Goal: Task Accomplishment & Management: Use online tool/utility

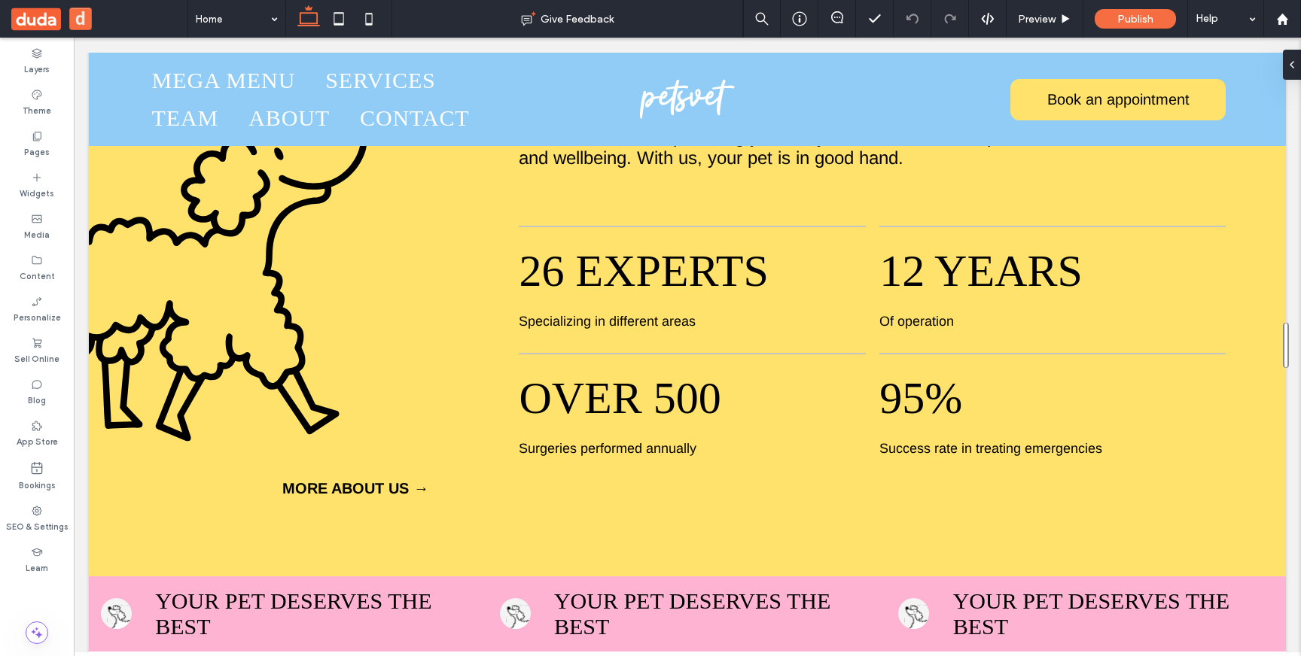
scroll to position [656, 0]
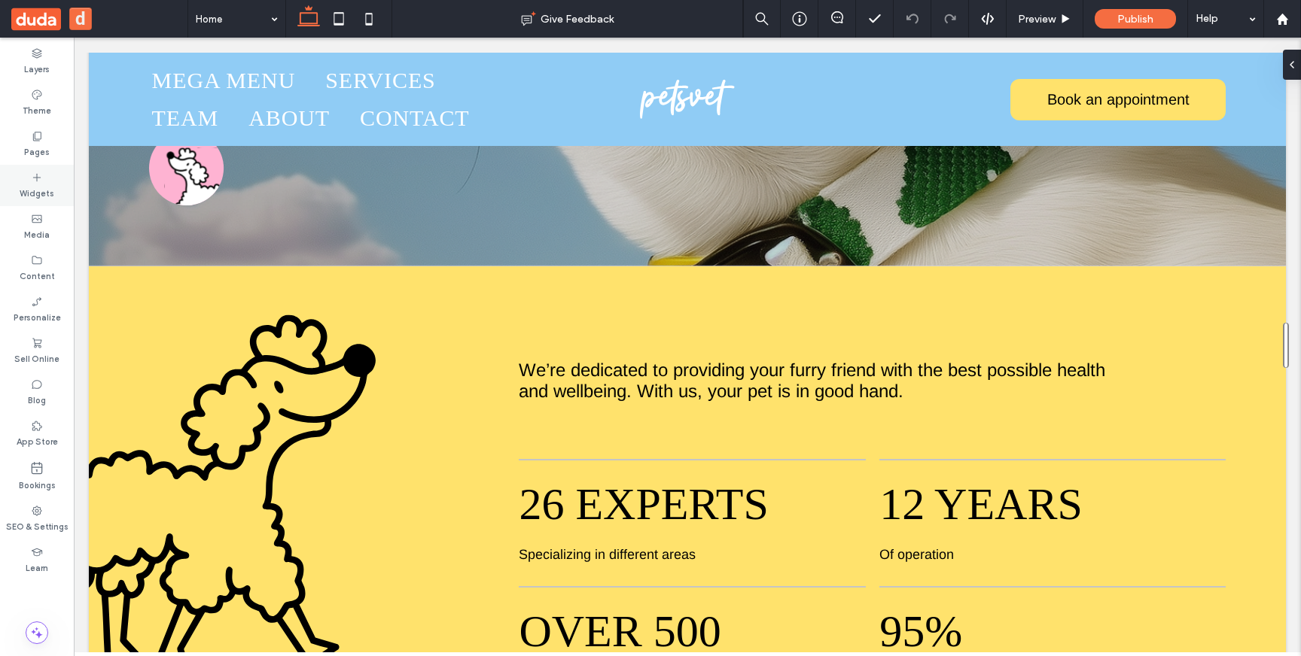
click at [51, 175] on div "Widgets" at bounding box center [37, 185] width 74 height 41
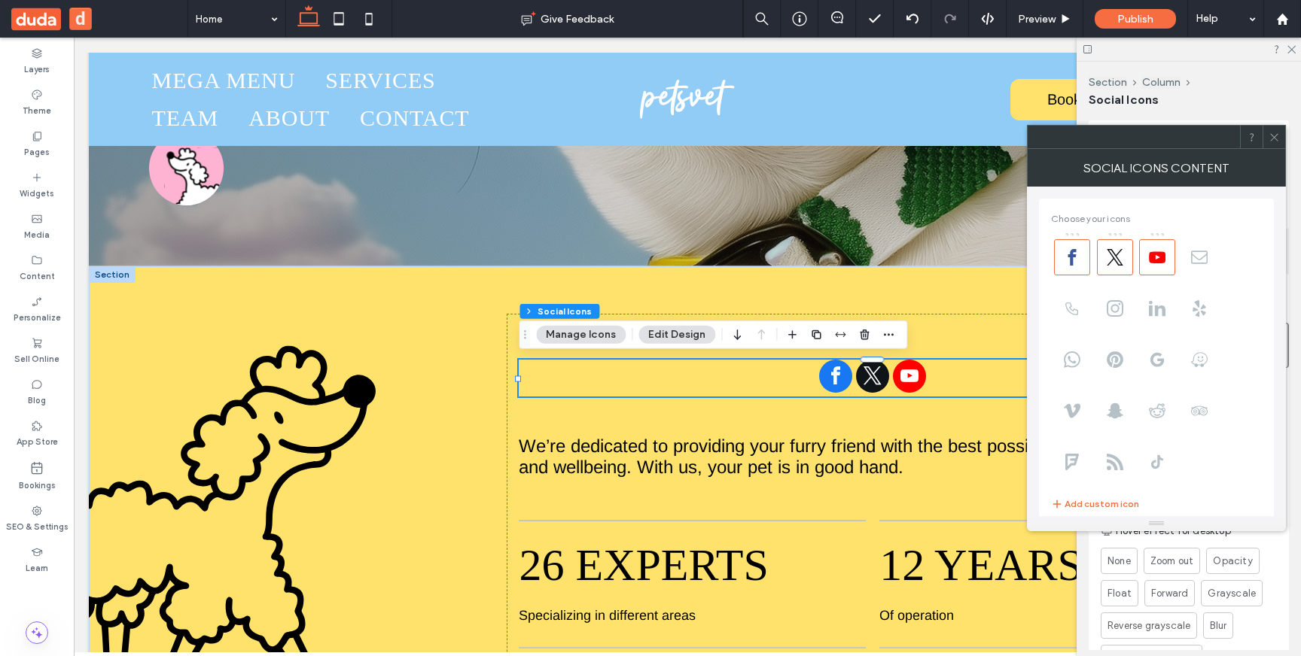
click at [1274, 143] on span at bounding box center [1273, 137] width 11 height 23
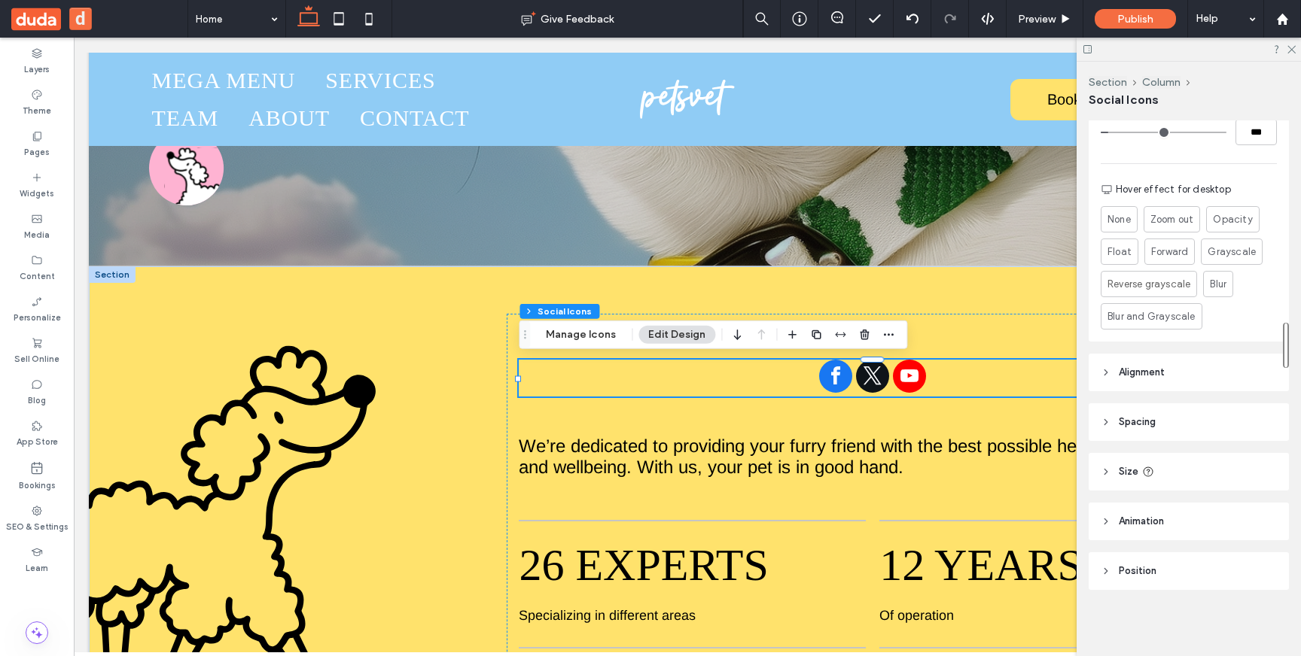
scroll to position [260, 0]
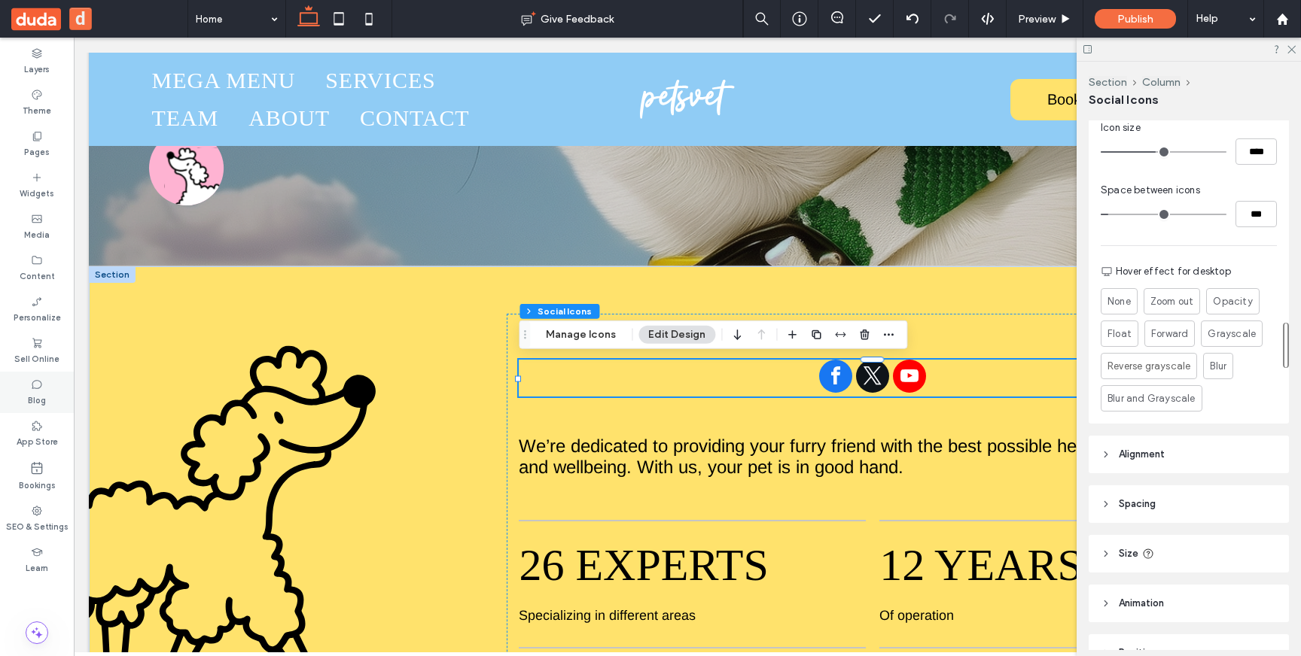
click at [40, 397] on label "Blog" at bounding box center [37, 399] width 18 height 17
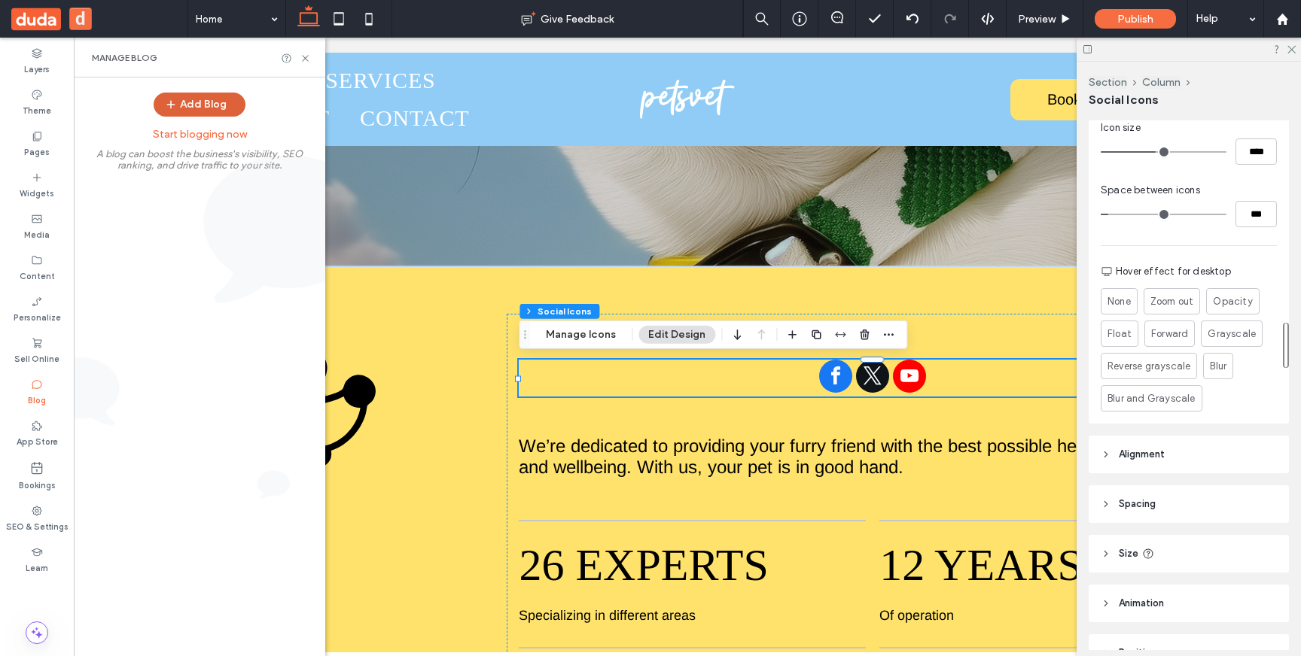
click at [216, 106] on button "Add Blog" at bounding box center [200, 105] width 92 height 24
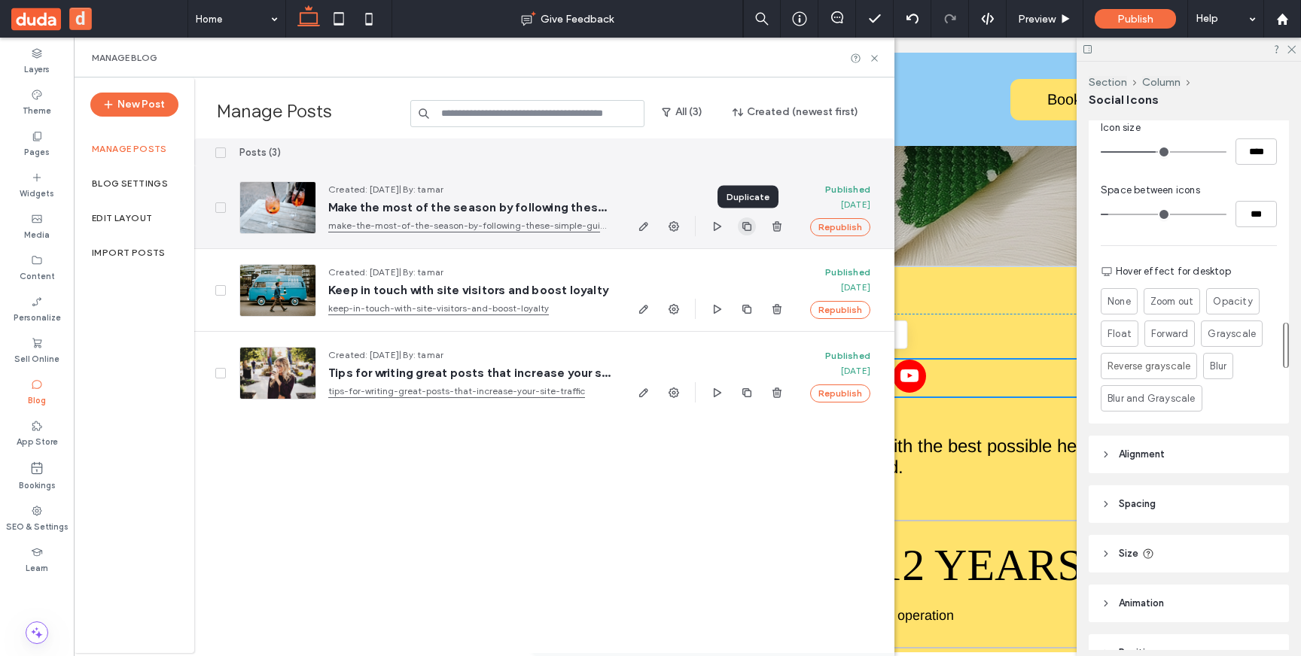
click at [750, 230] on use "button" at bounding box center [746, 225] width 9 height 9
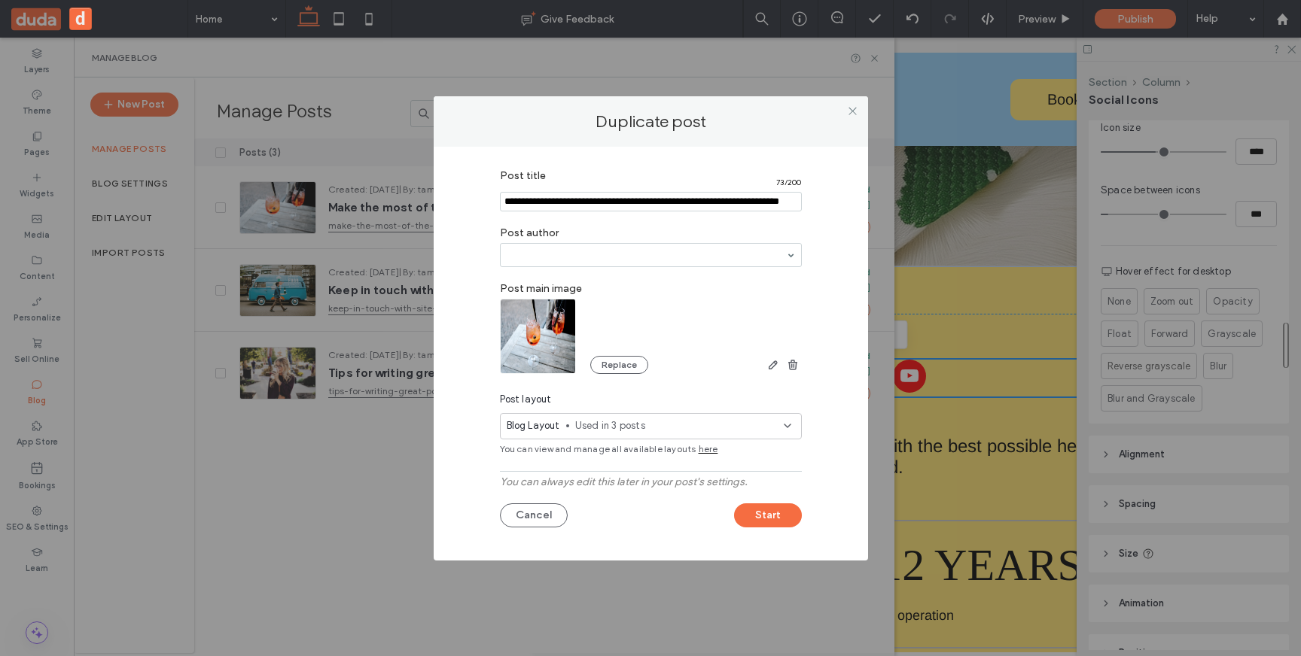
click at [706, 449] on span "here" at bounding box center [709, 450] width 20 height 14
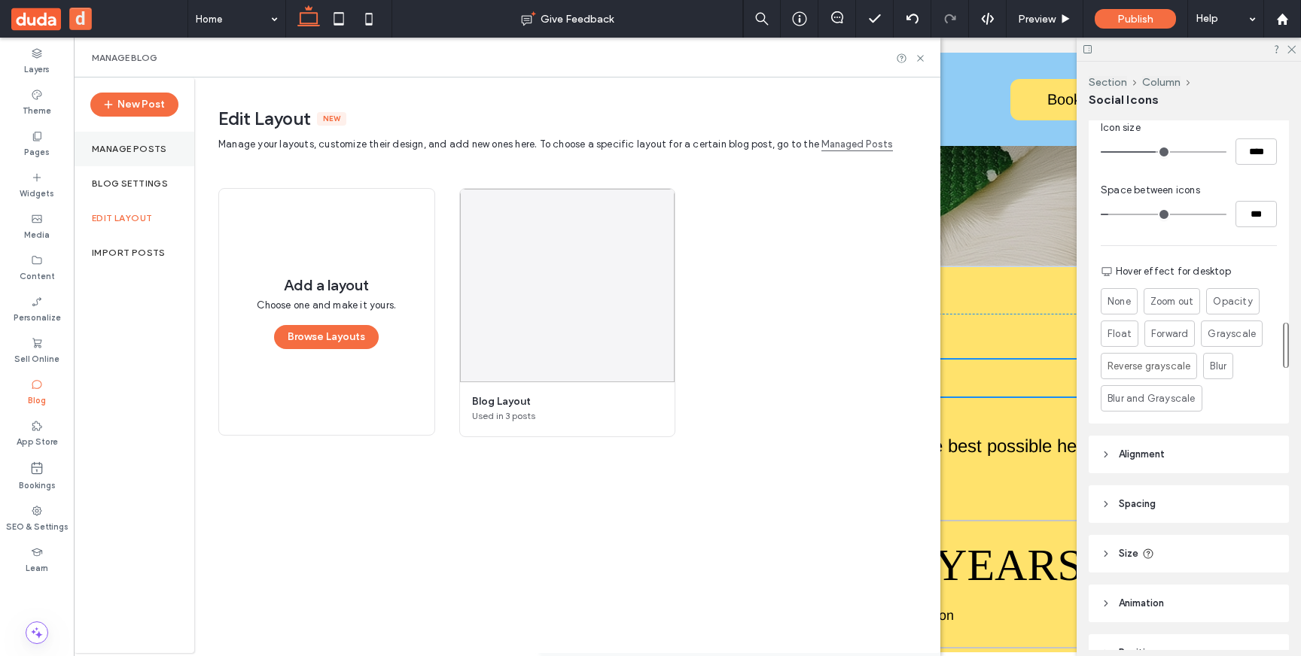
click at [137, 155] on div "Manage posts" at bounding box center [134, 149] width 120 height 35
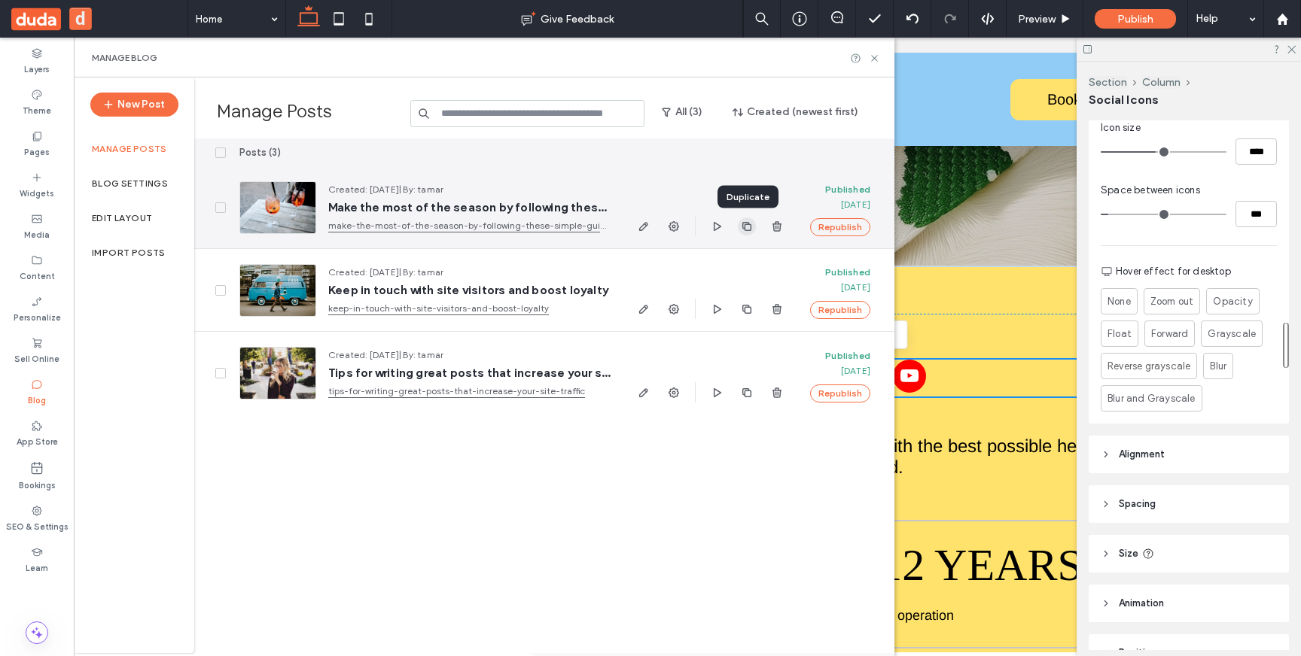
click at [748, 230] on use "button" at bounding box center [746, 225] width 9 height 9
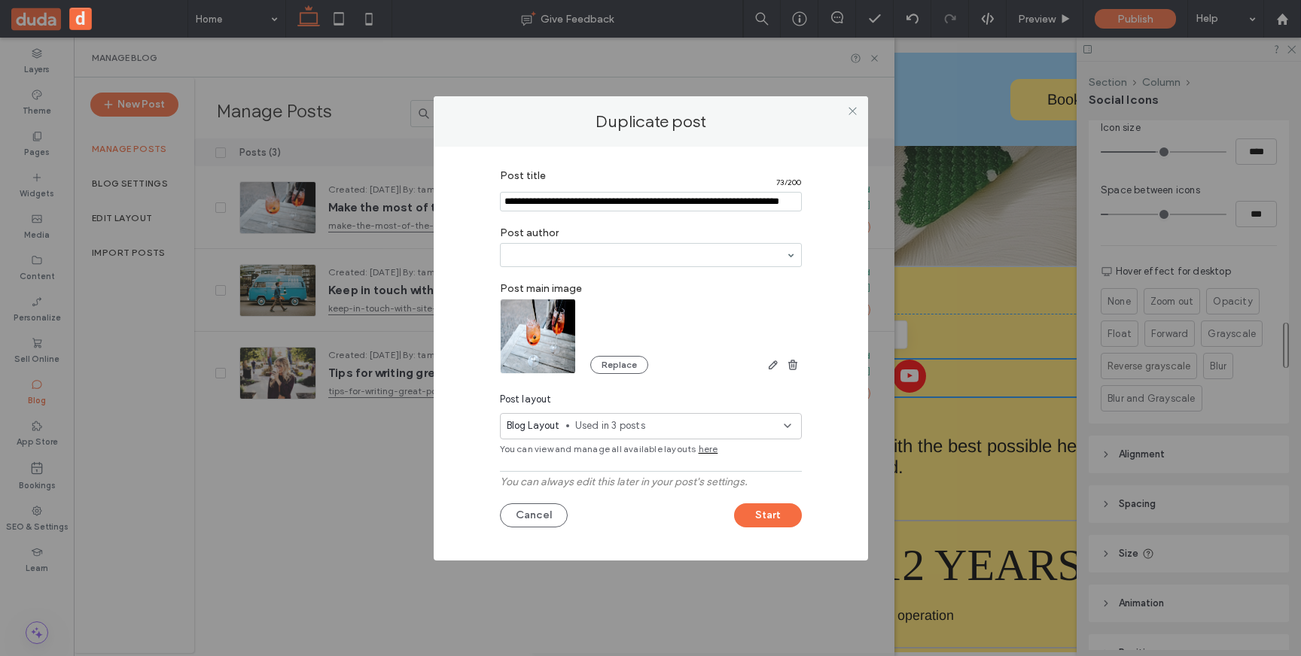
click at [772, 428] on span "Used in 3 posts" at bounding box center [679, 426] width 209 height 15
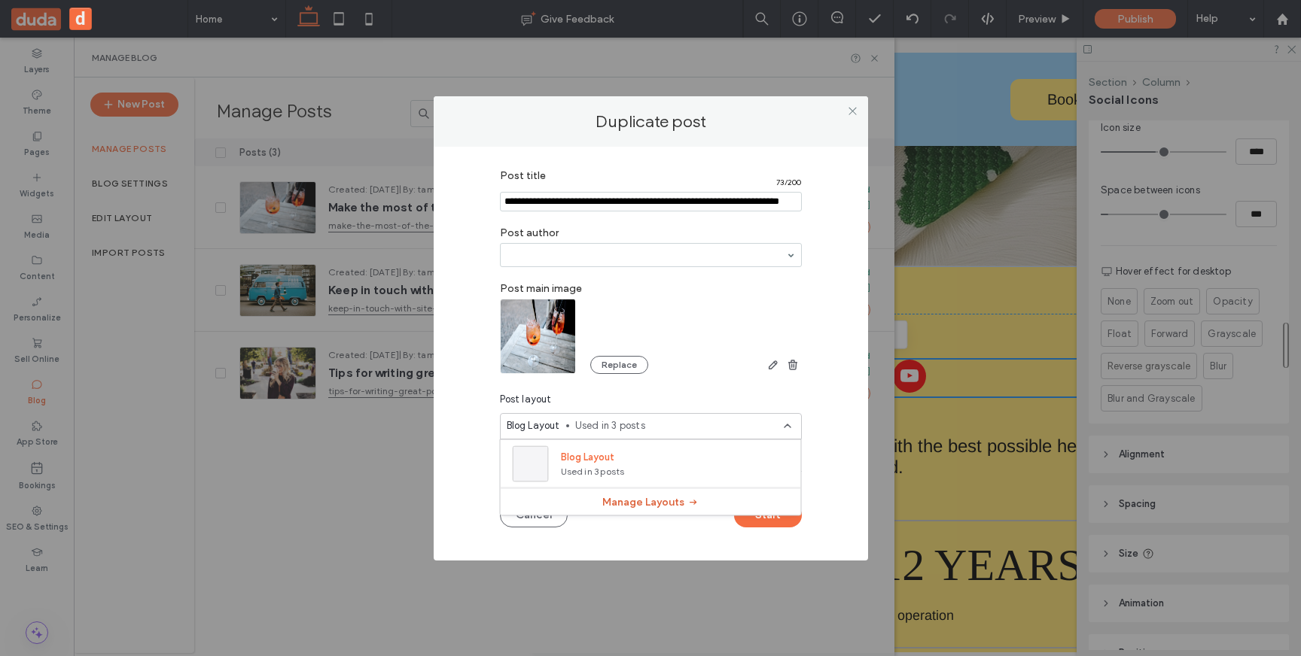
click at [647, 504] on button "Manage Layouts" at bounding box center [650, 502] width 97 height 24
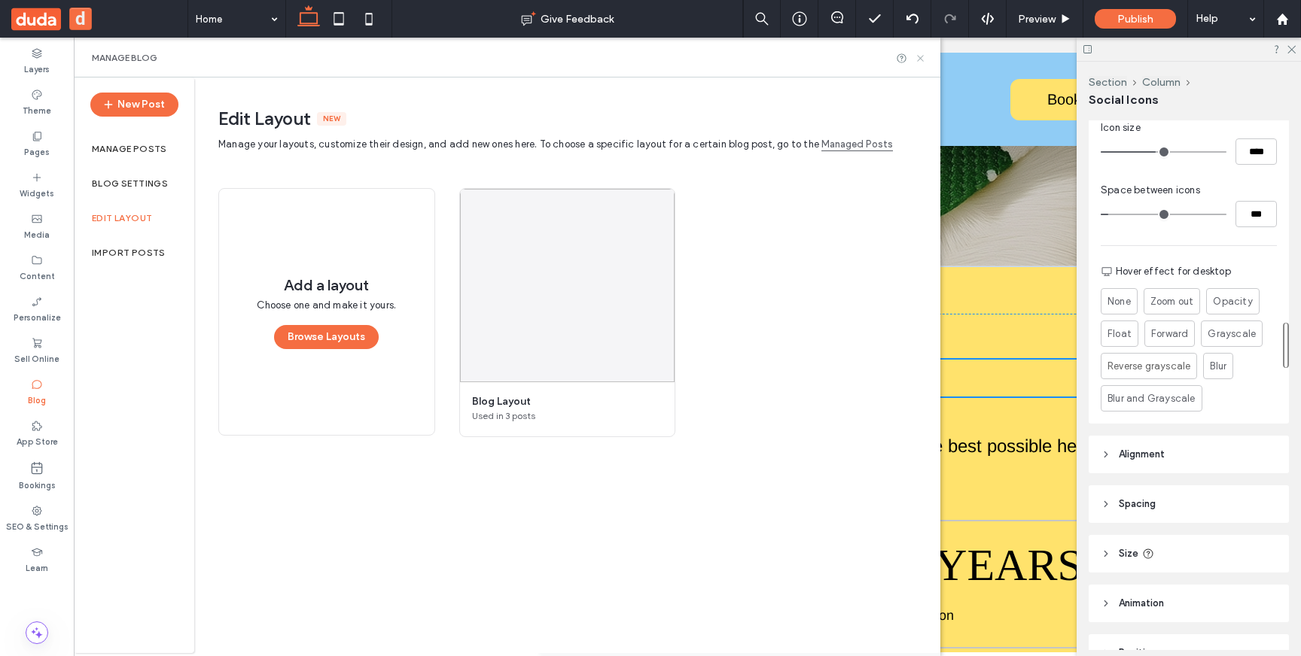
click at [921, 54] on icon at bounding box center [920, 58] width 11 height 11
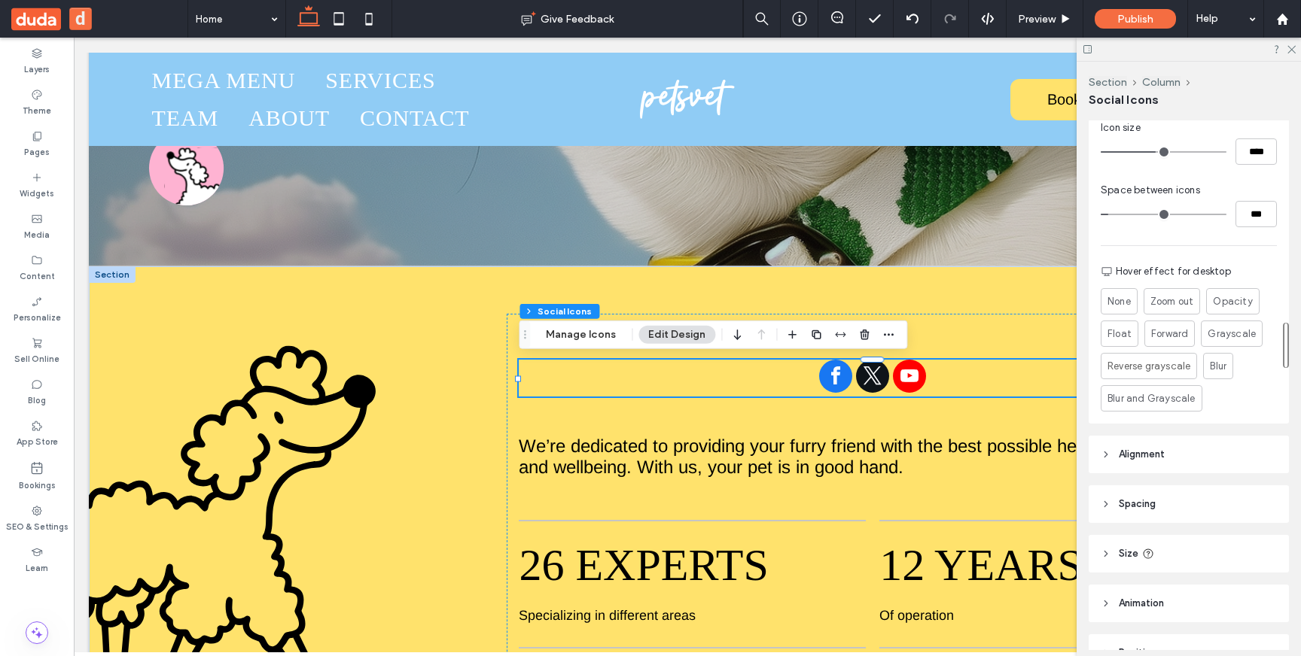
scroll to position [0, 0]
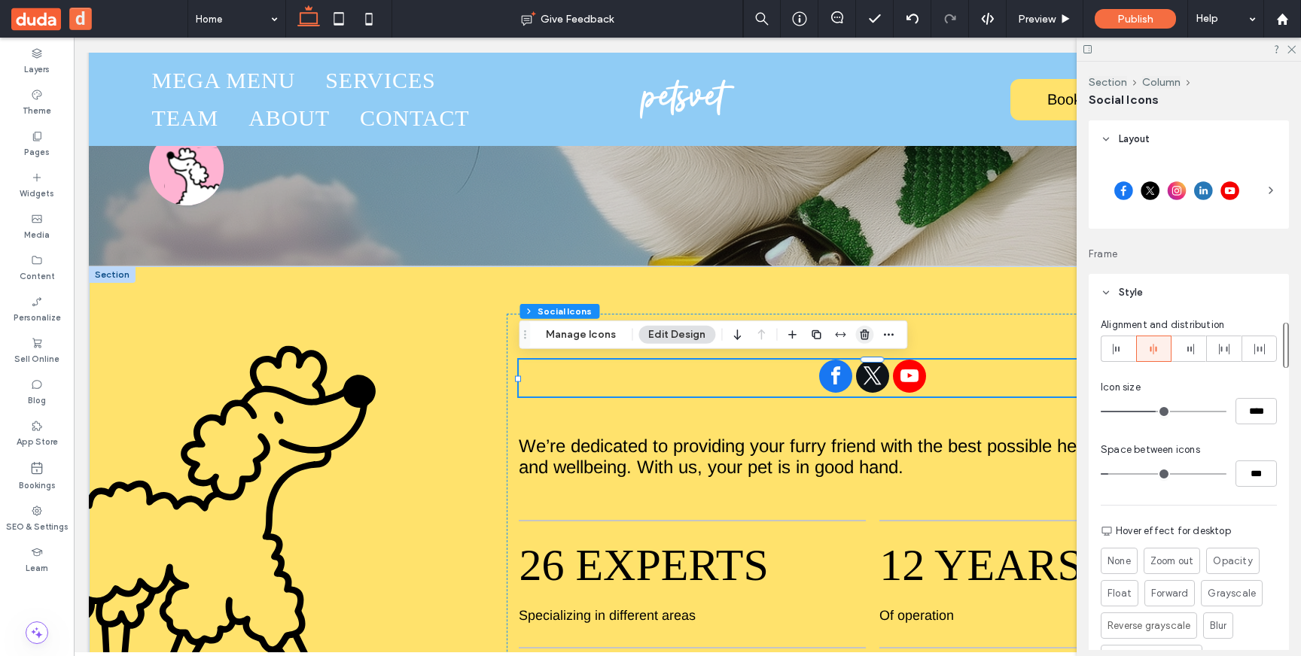
click at [865, 339] on icon "button" at bounding box center [864, 335] width 12 height 12
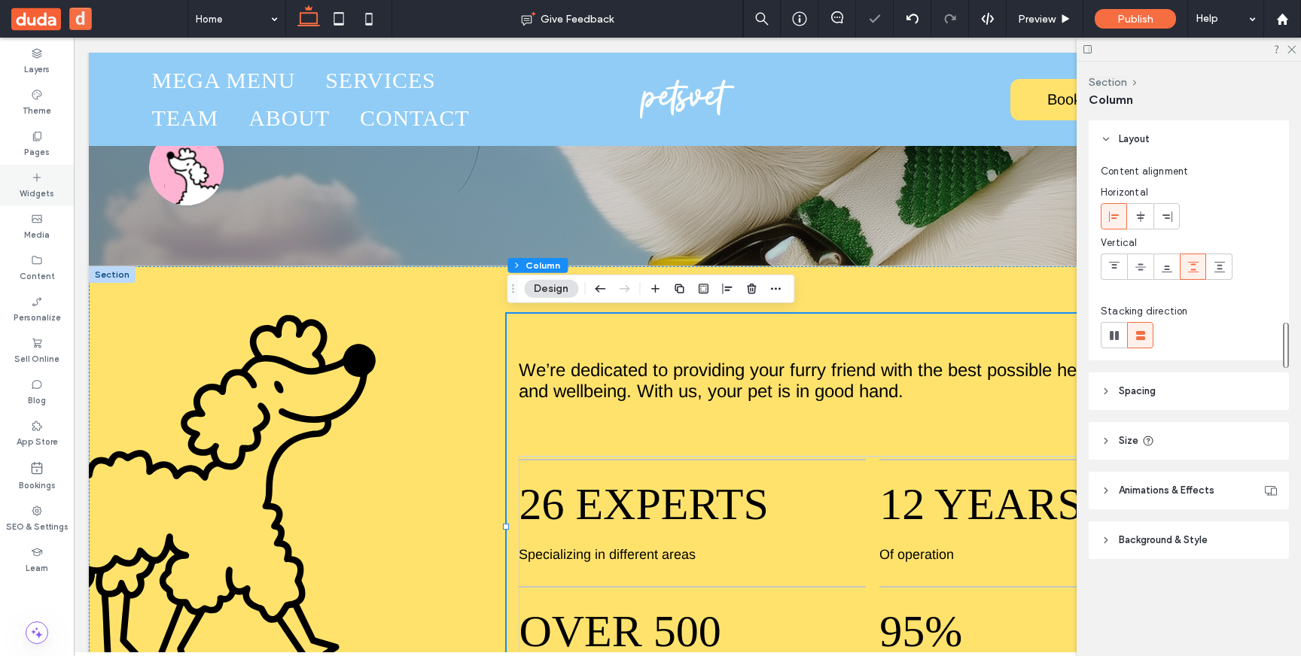
click at [39, 165] on div "Widgets" at bounding box center [37, 185] width 74 height 41
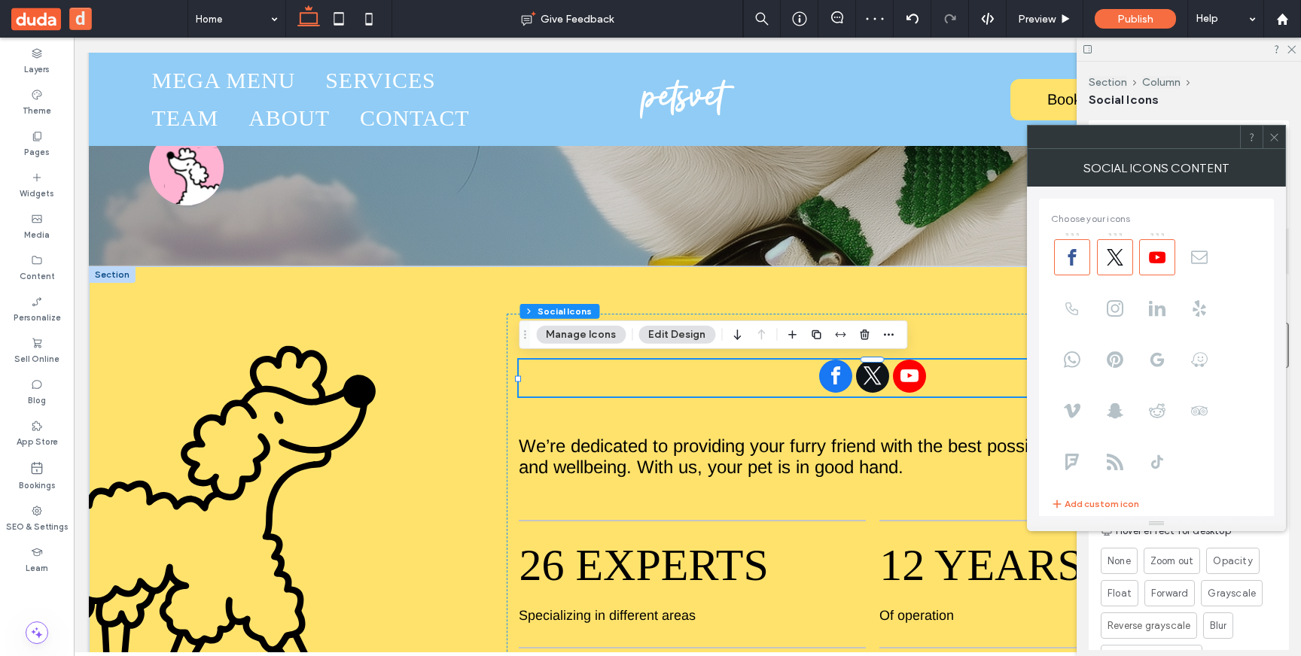
click at [1282, 137] on div at bounding box center [1273, 137] width 23 height 23
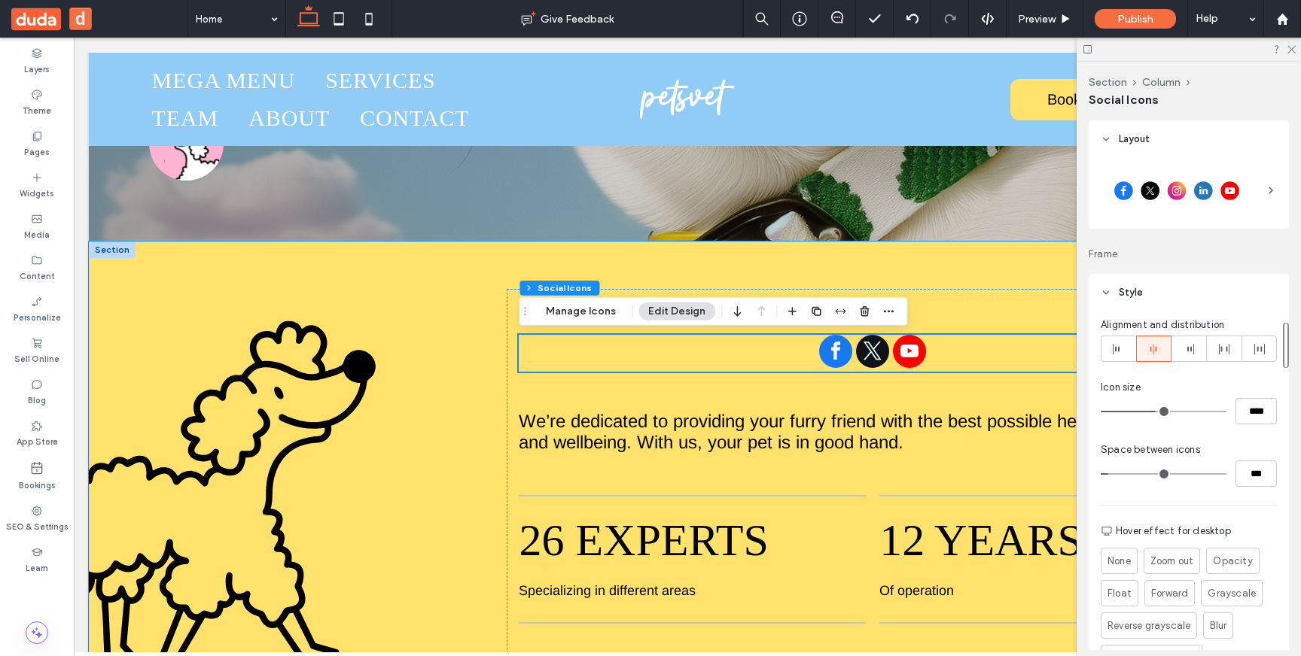
scroll to position [668, 0]
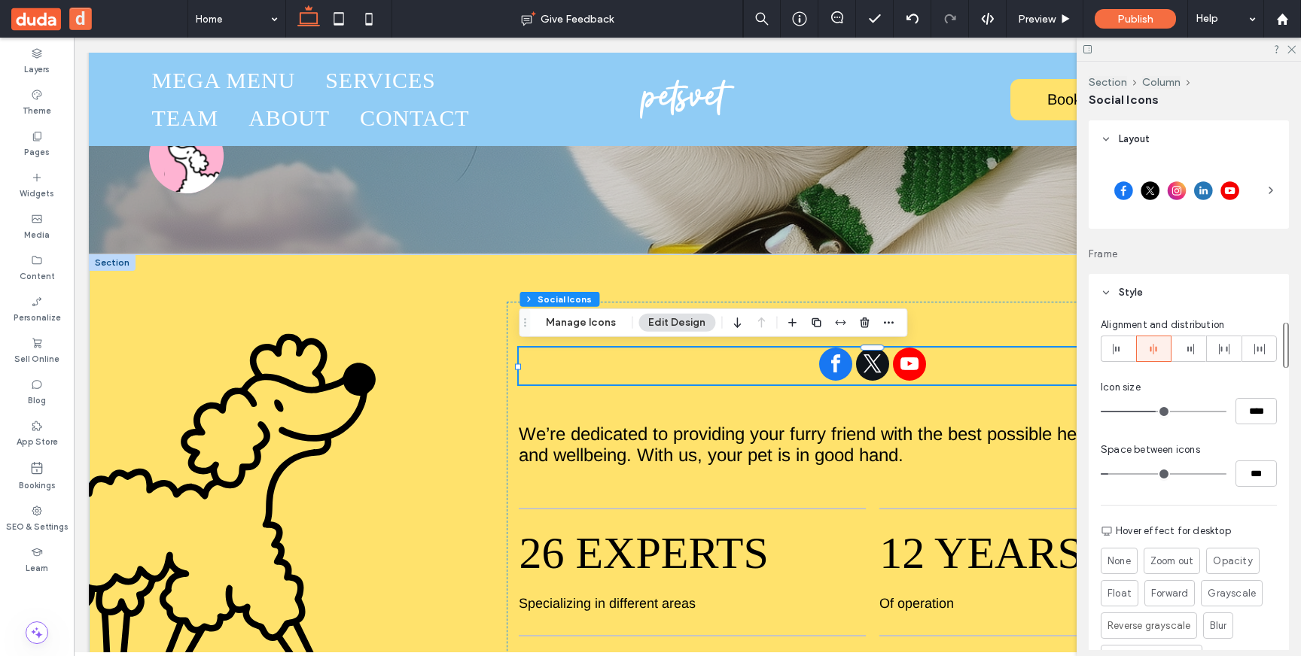
click at [1109, 290] on icon at bounding box center [1105, 293] width 11 height 11
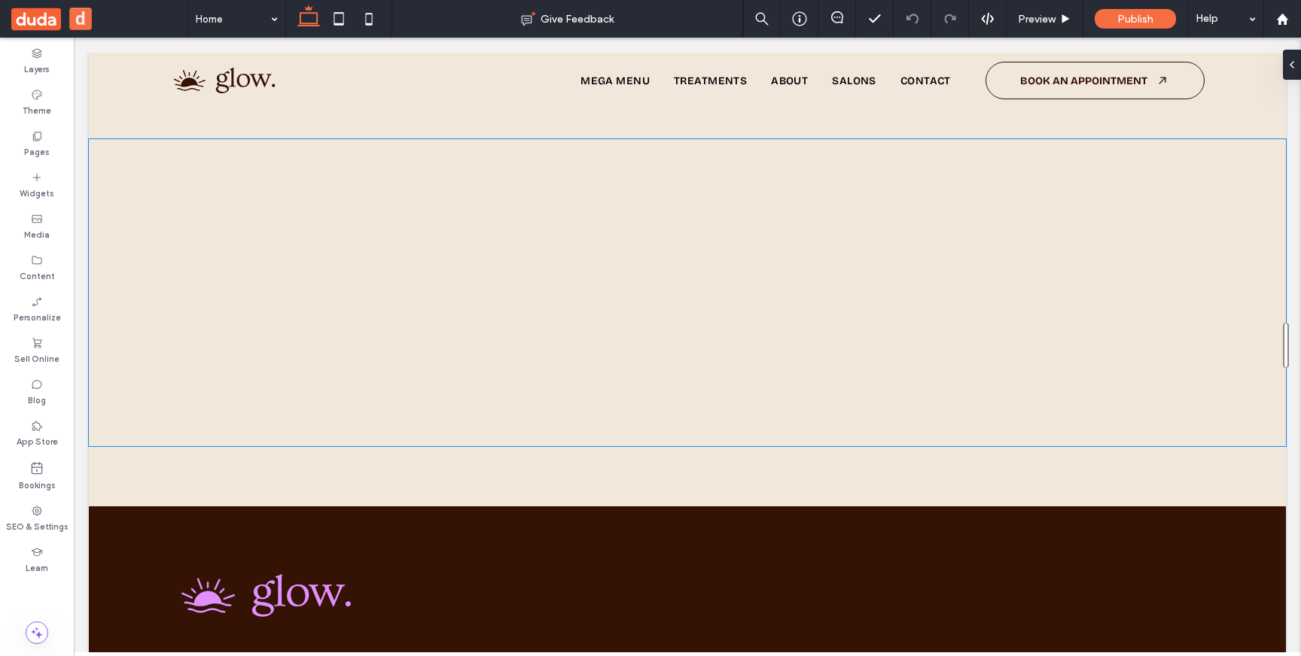
scroll to position [5621, 0]
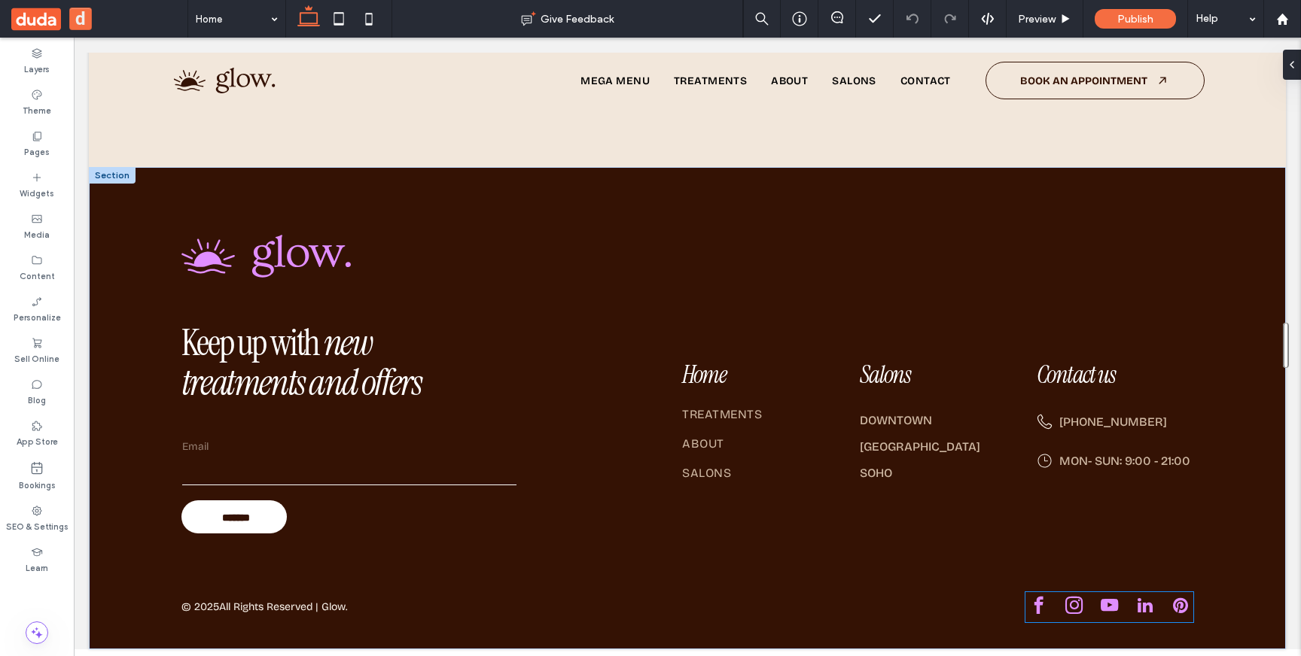
click at [1055, 603] on div at bounding box center [1109, 607] width 168 height 30
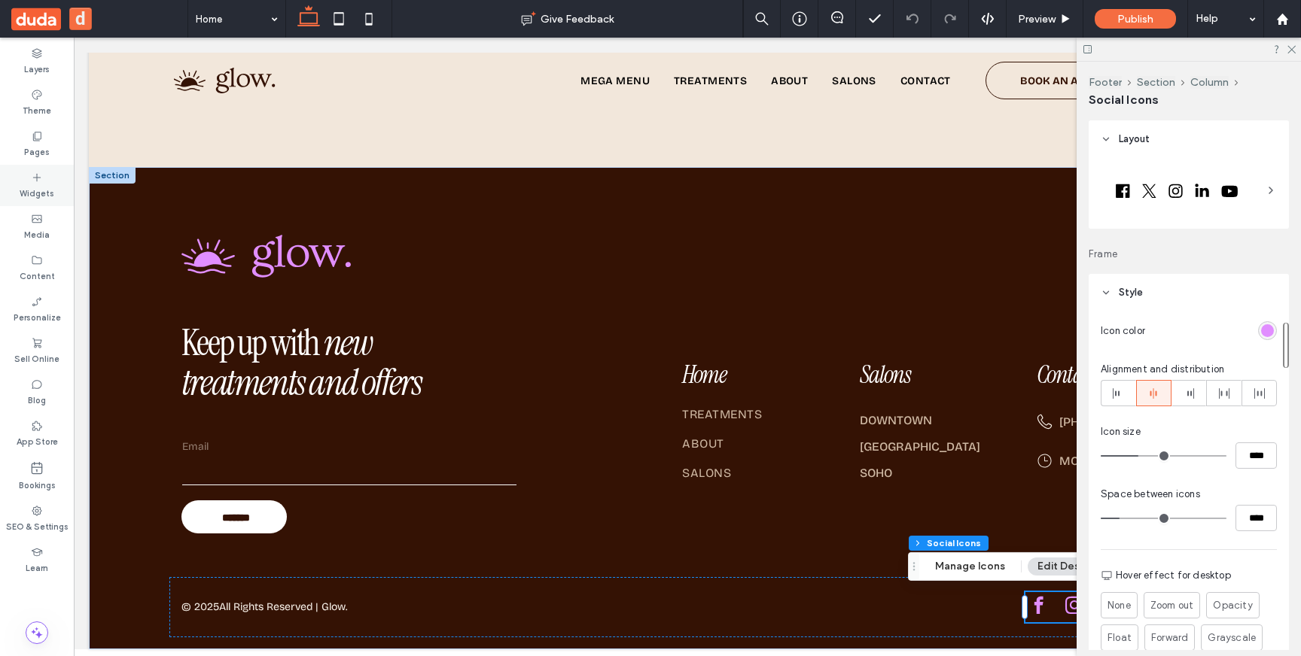
click at [43, 181] on div "Widgets" at bounding box center [37, 185] width 74 height 41
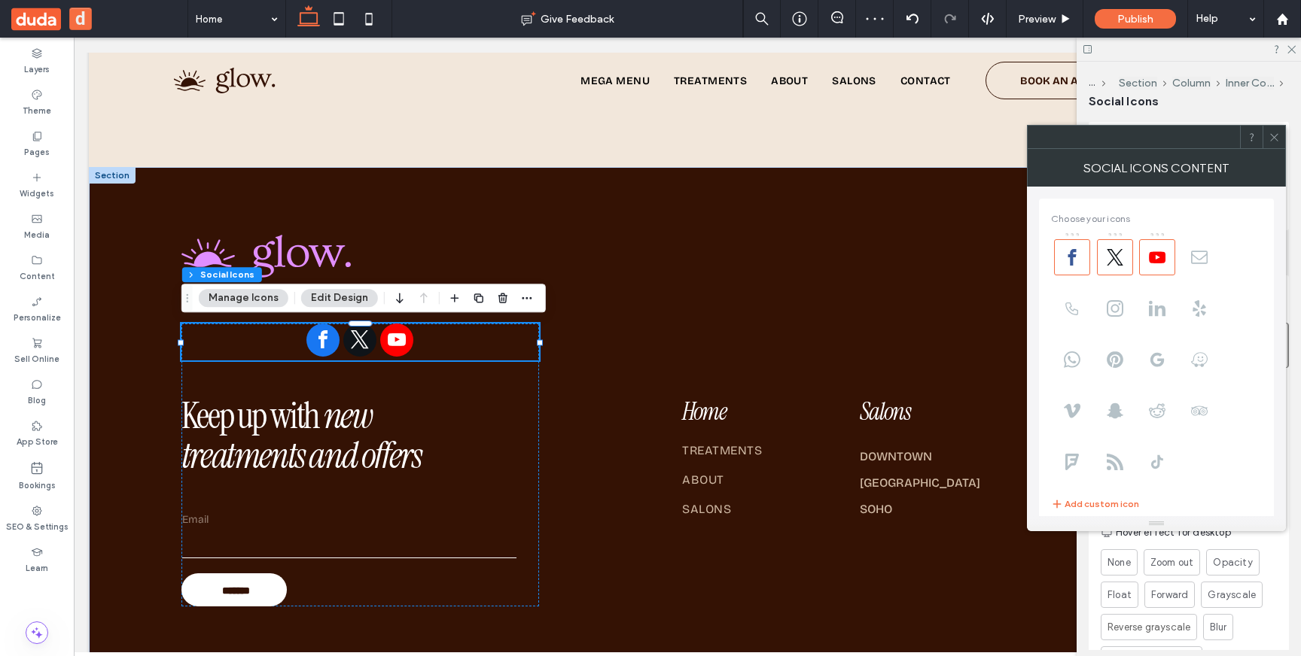
click at [1281, 135] on div at bounding box center [1273, 137] width 23 height 23
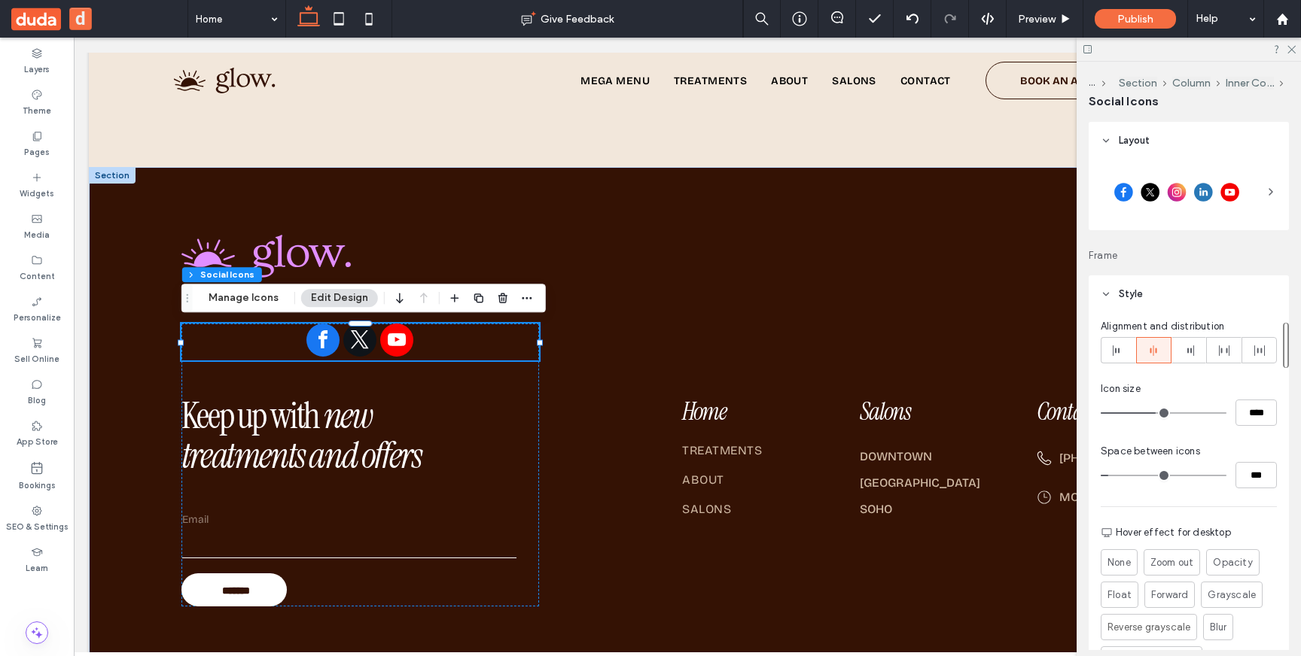
click at [1107, 292] on icon at bounding box center [1105, 294] width 11 height 11
